Goal: Find specific page/section: Find specific page/section

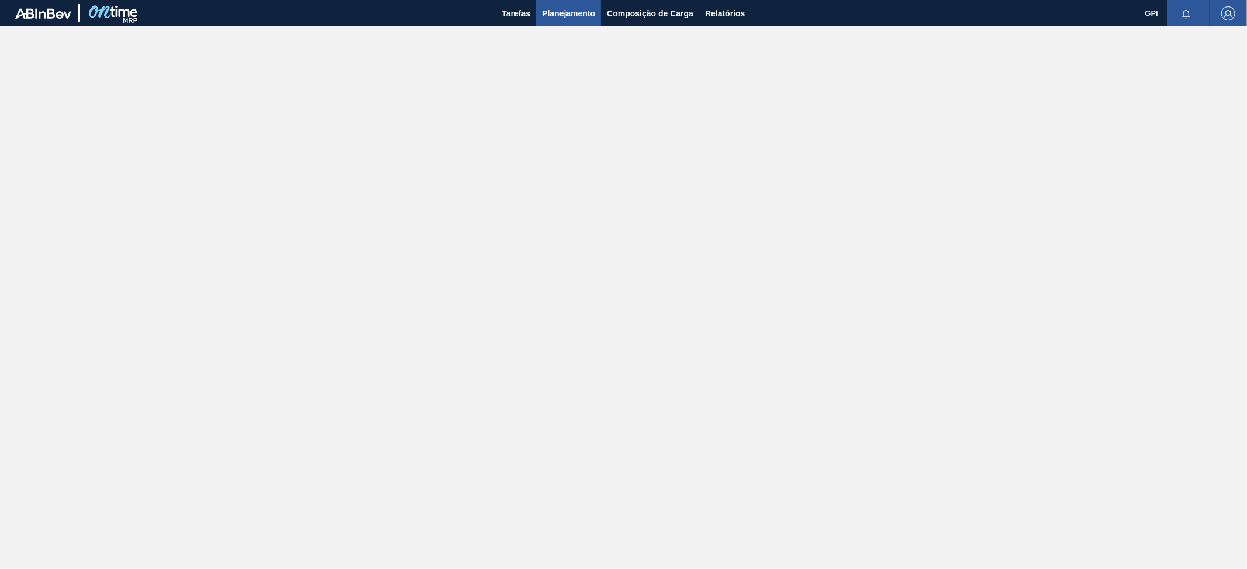
click at [552, 20] on button "Planejamento" at bounding box center [568, 13] width 65 height 26
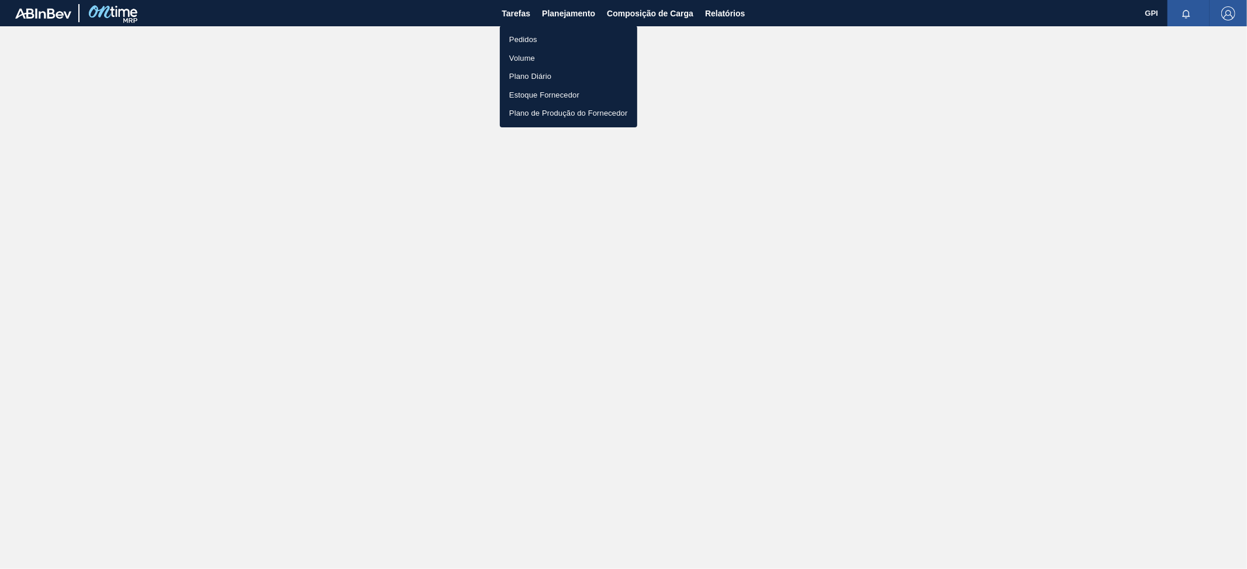
click at [537, 42] on li "Pedidos" at bounding box center [568, 39] width 137 height 19
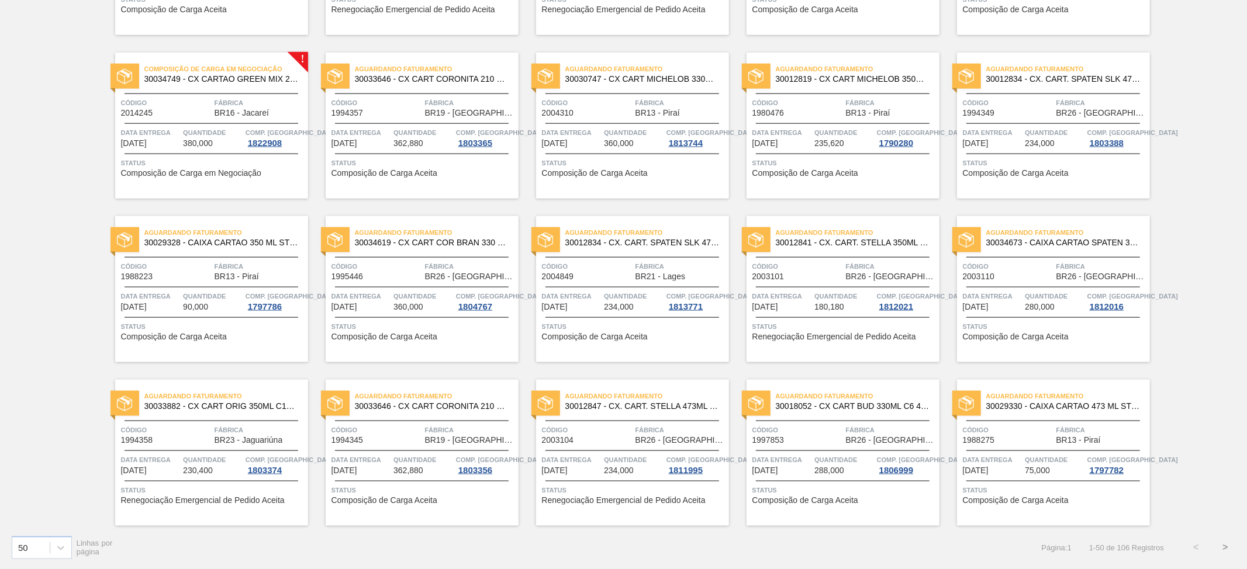
scroll to position [782, 0]
